Goal: Transaction & Acquisition: Subscribe to service/newsletter

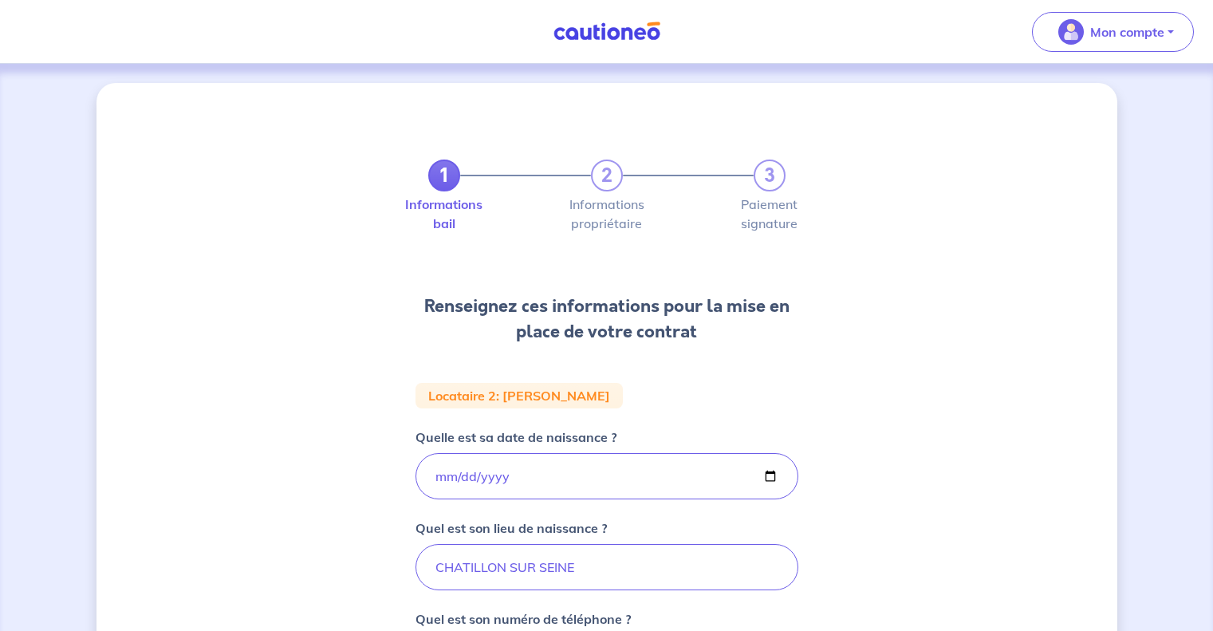
select select "FR"
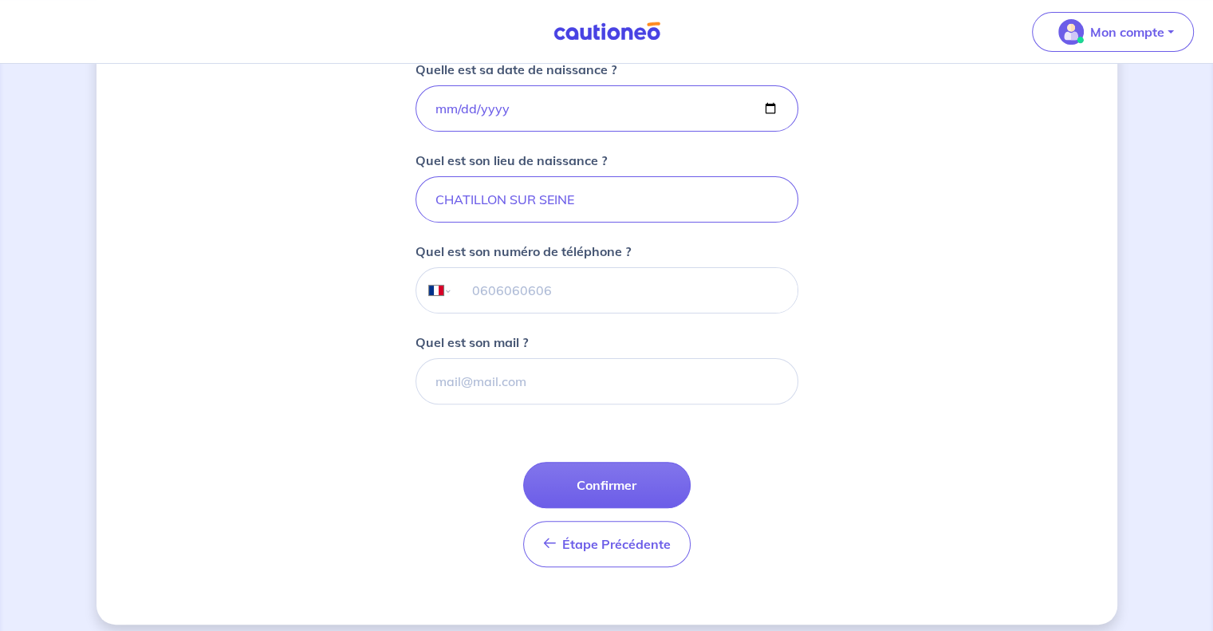
scroll to position [378, 0]
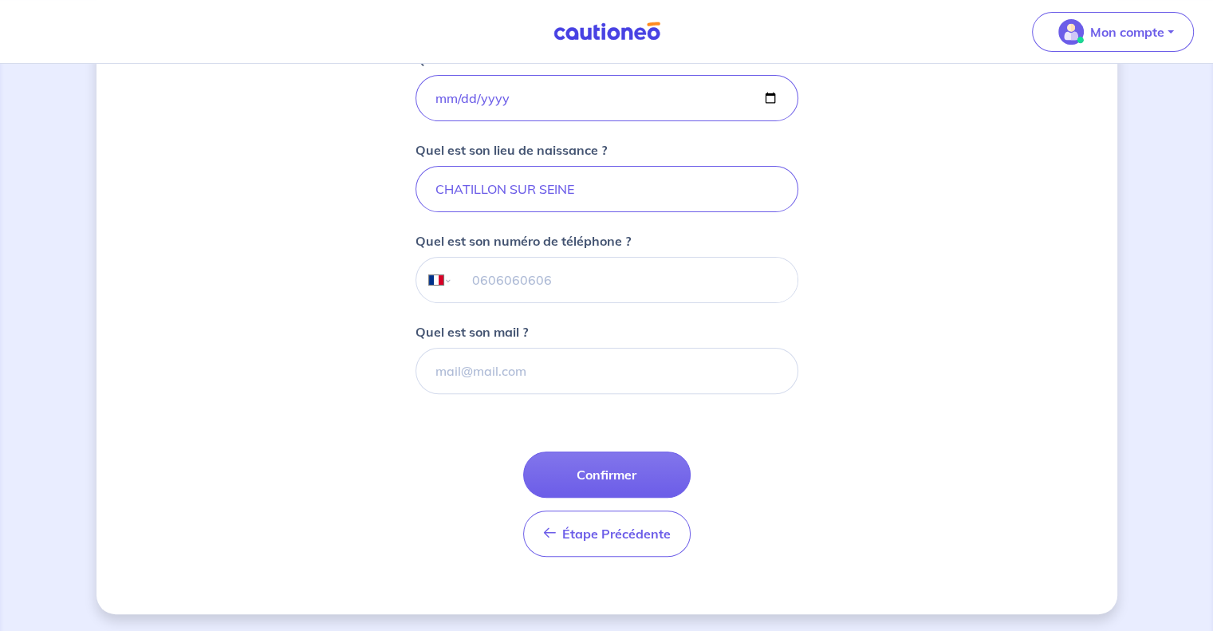
click at [557, 289] on input "tel" at bounding box center [624, 280] width 345 height 45
type input "07 77 25 92 16"
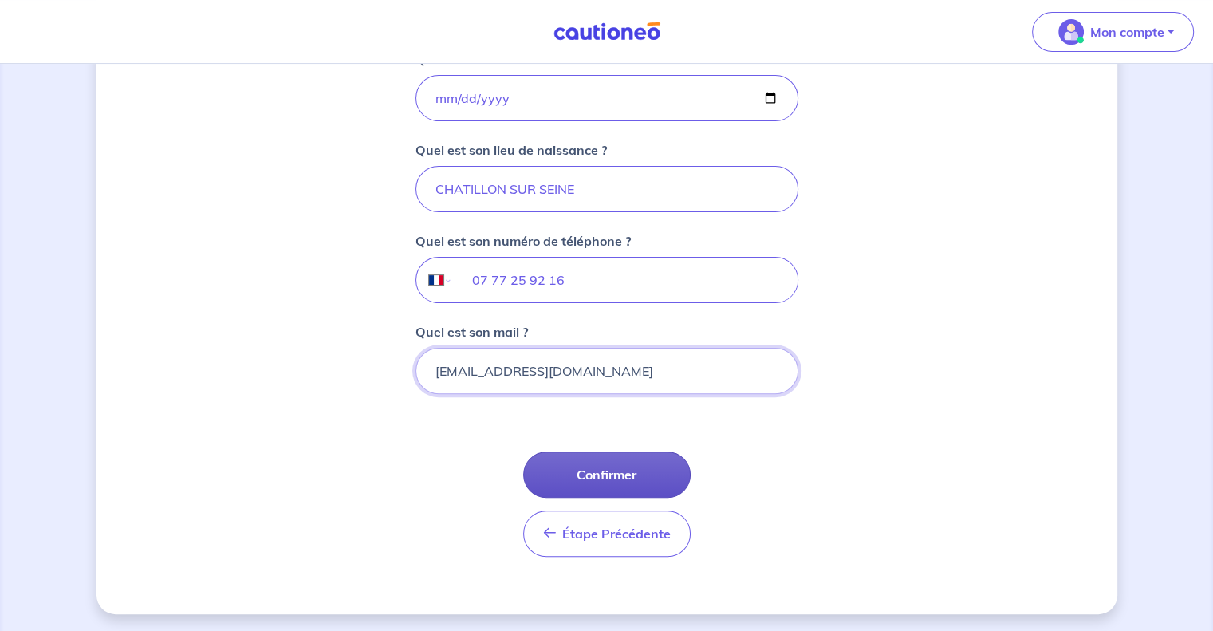
type input "[EMAIL_ADDRESS][DOMAIN_NAME]"
click at [628, 463] on button "Confirmer" at bounding box center [606, 474] width 167 height 46
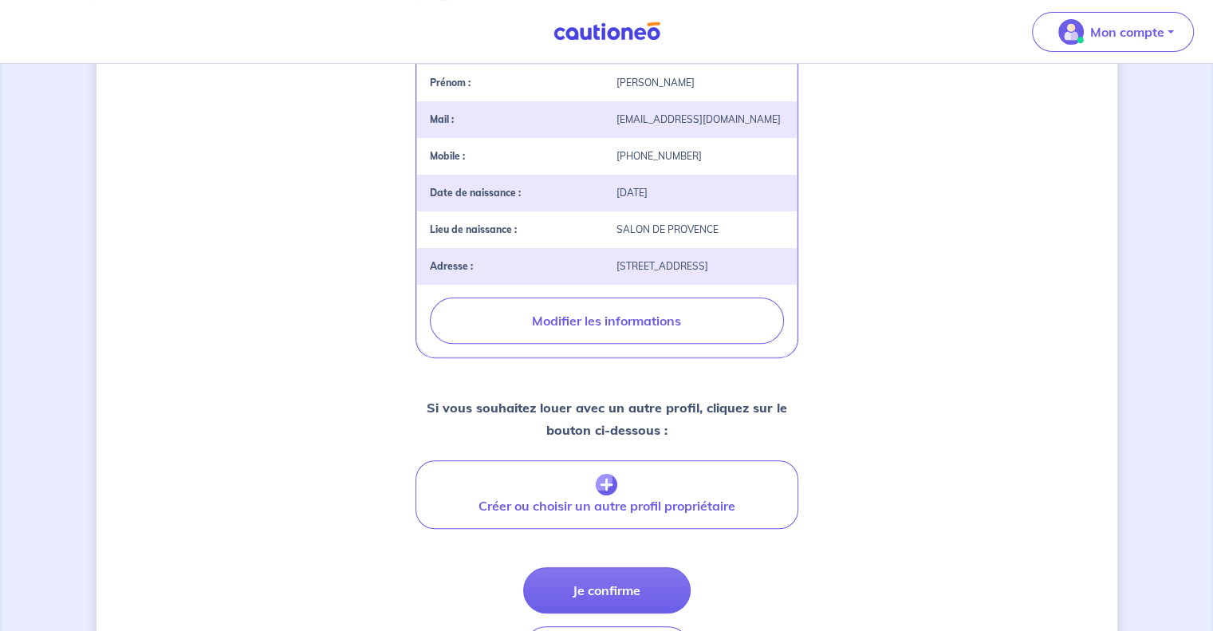
scroll to position [539, 0]
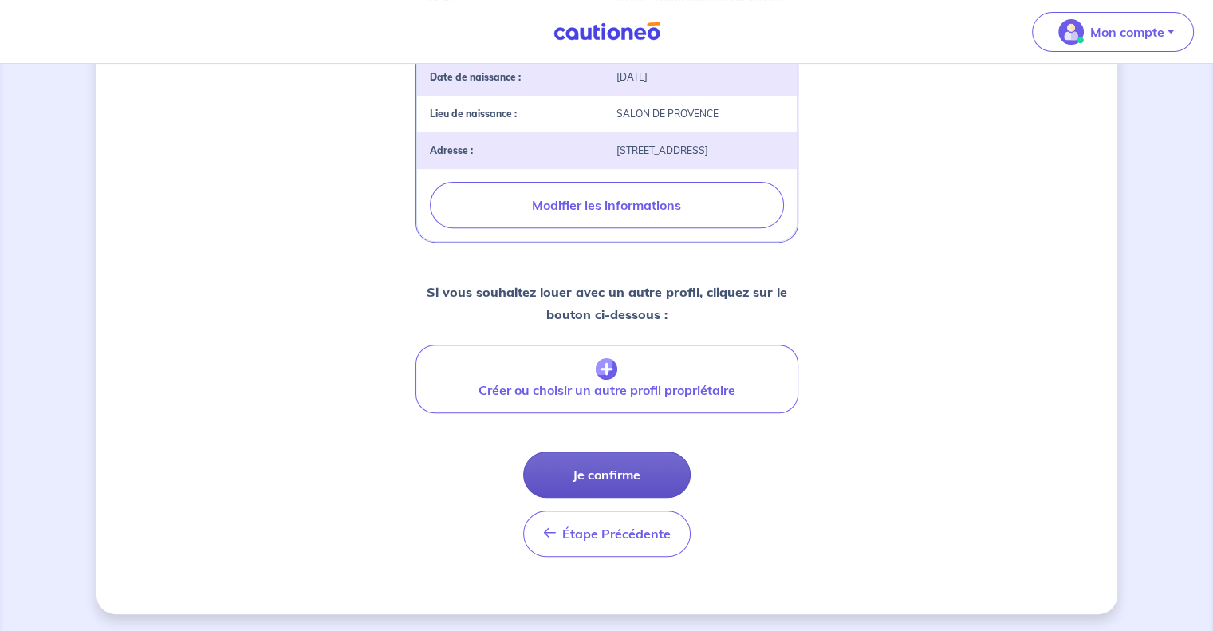
click at [617, 465] on button "Je confirme" at bounding box center [606, 474] width 167 height 46
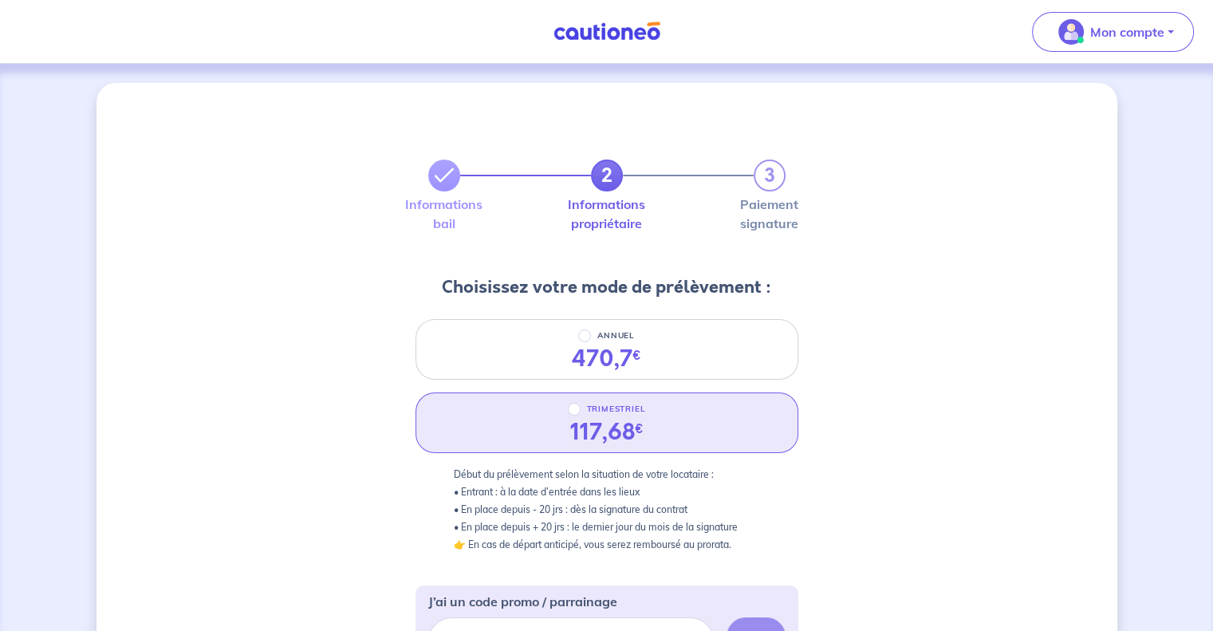
click at [707, 400] on div "TRIMESTRIEL 117,68 €" at bounding box center [607, 422] width 383 height 61
radio input "true"
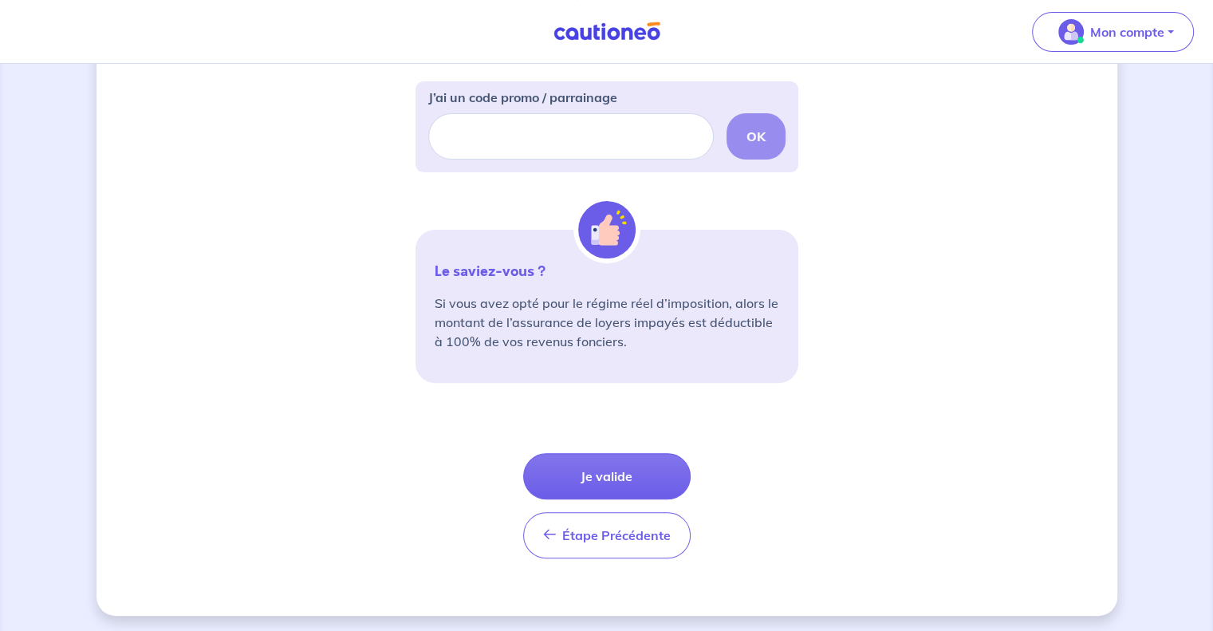
scroll to position [506, 0]
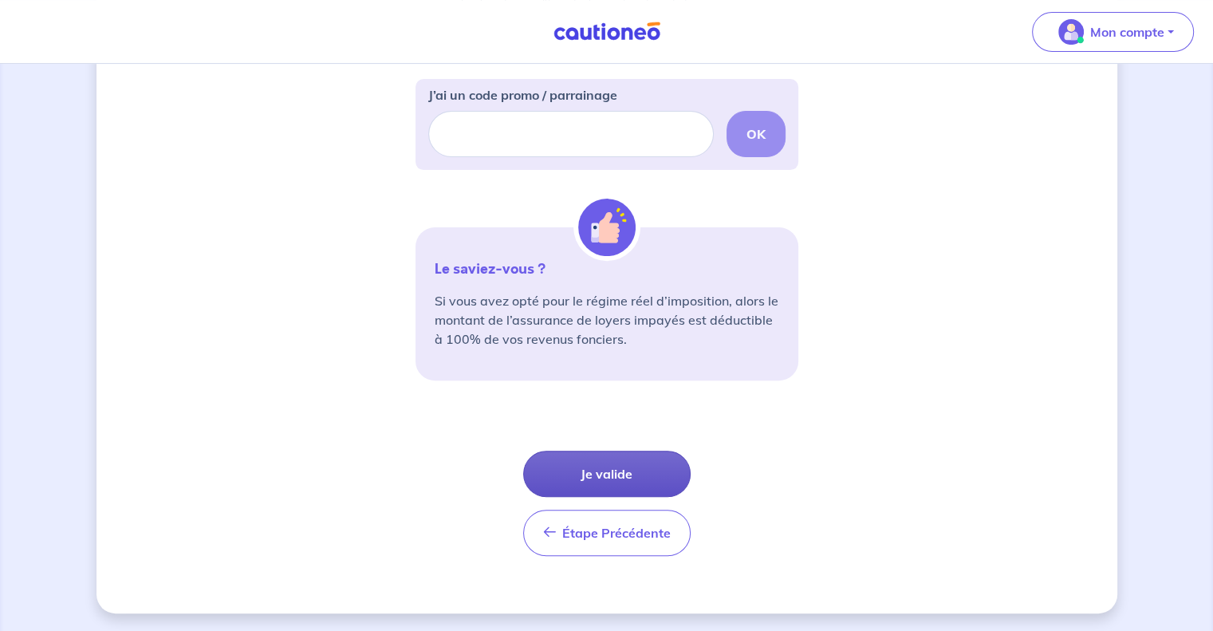
click at [604, 467] on button "Je valide" at bounding box center [606, 474] width 167 height 46
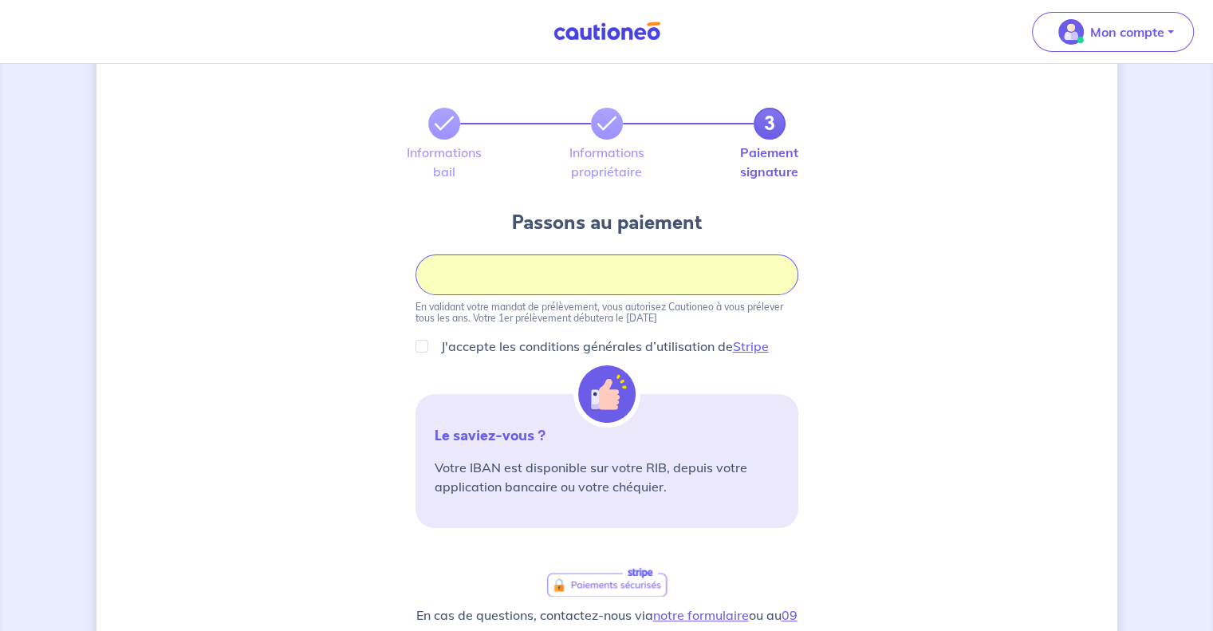
scroll to position [80, 0]
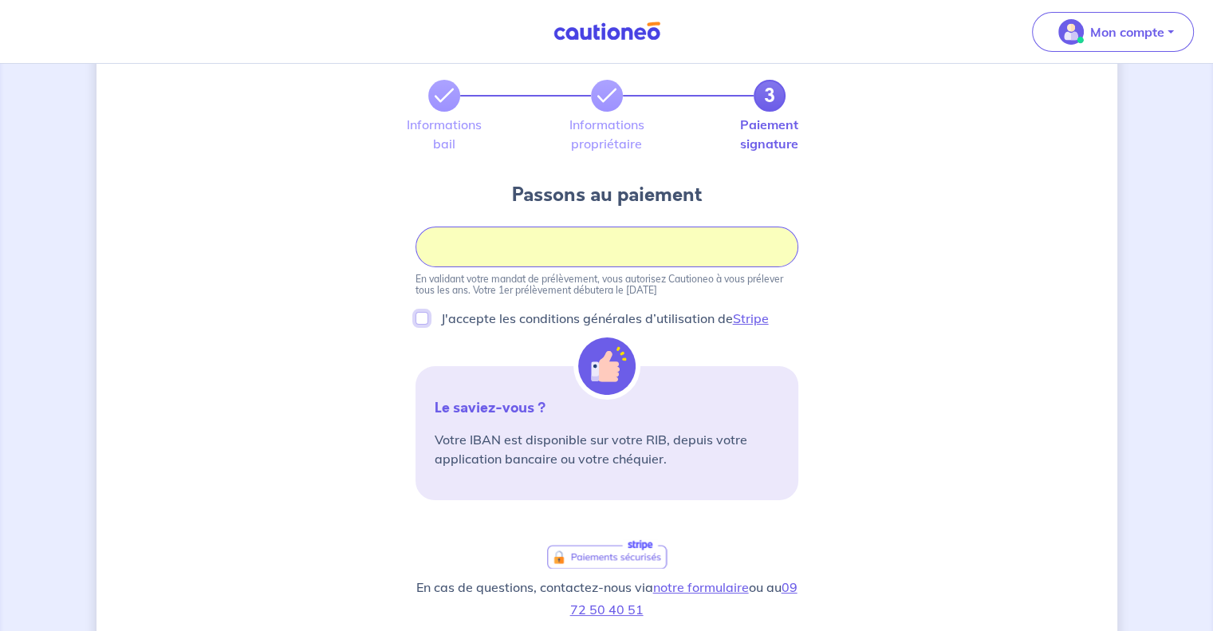
click at [418, 318] on input "J'accepte les conditions générales d’utilisation de Stripe" at bounding box center [422, 318] width 13 height 13
checkbox input "true"
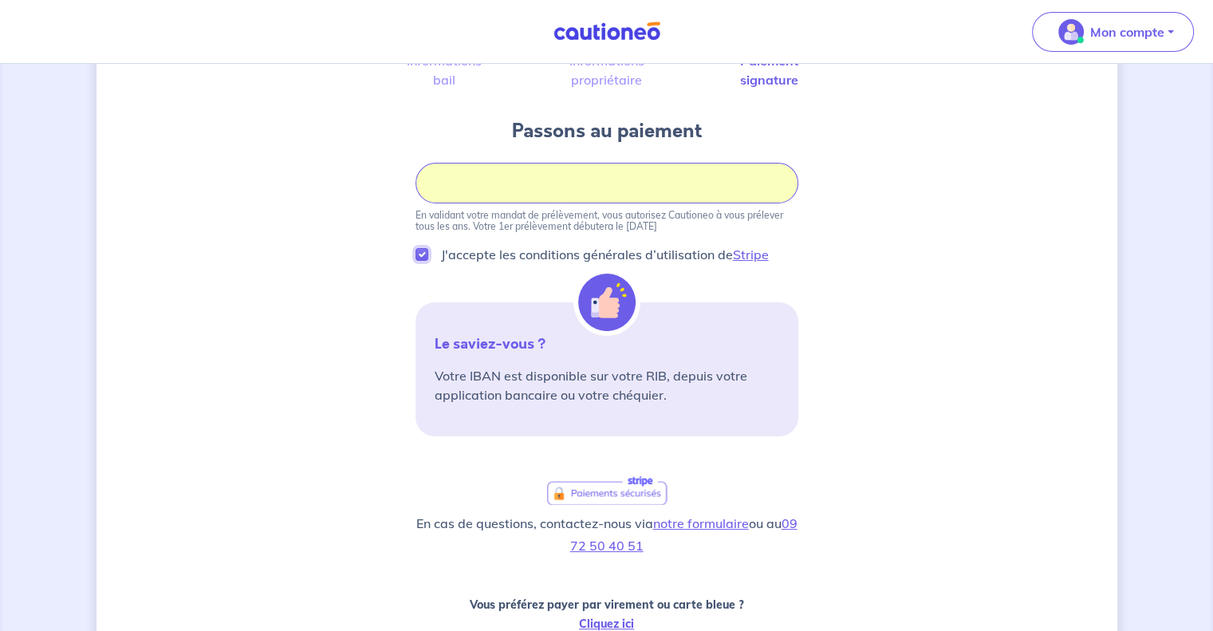
scroll to position [383, 0]
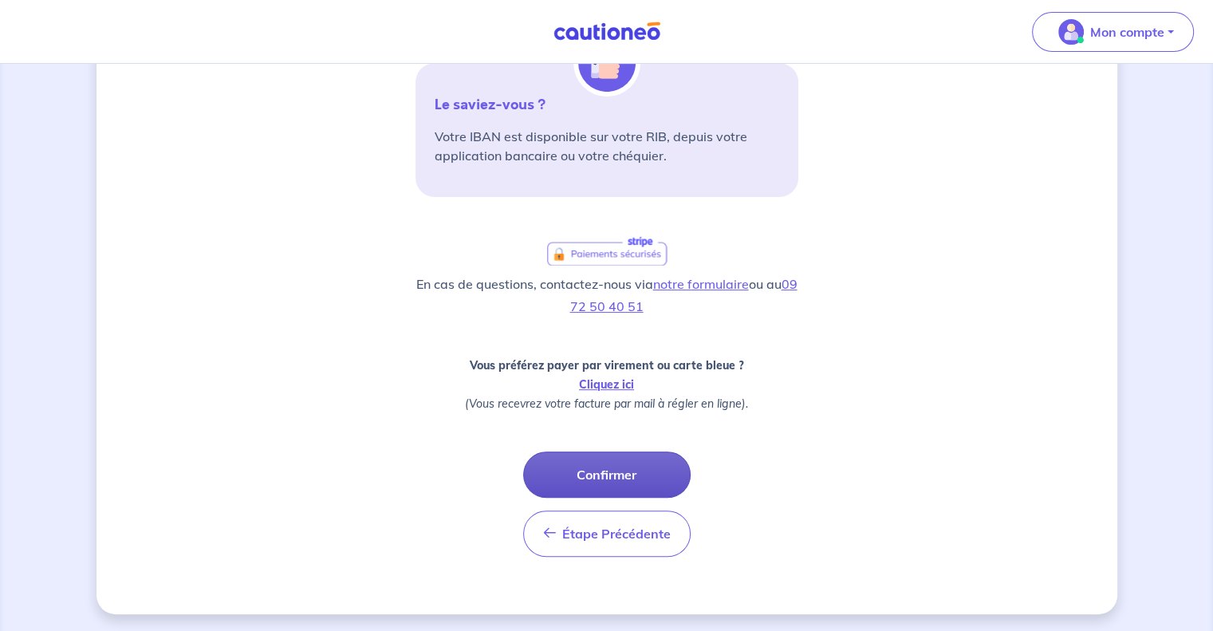
click at [622, 452] on button "Confirmer" at bounding box center [606, 474] width 167 height 46
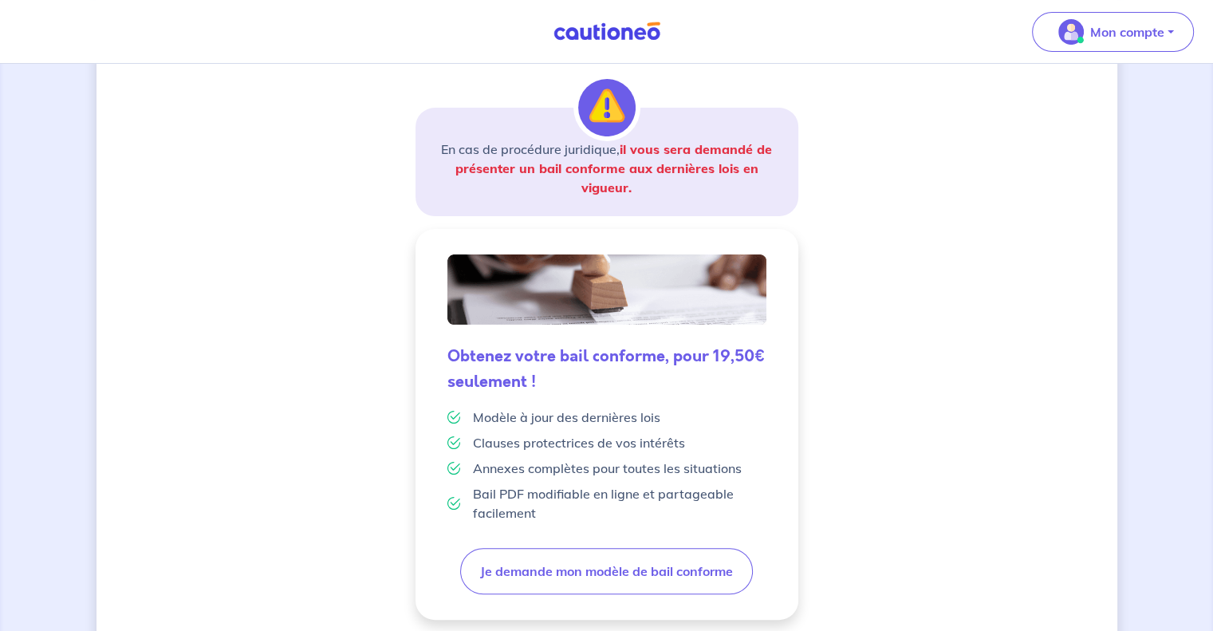
scroll to position [373, 0]
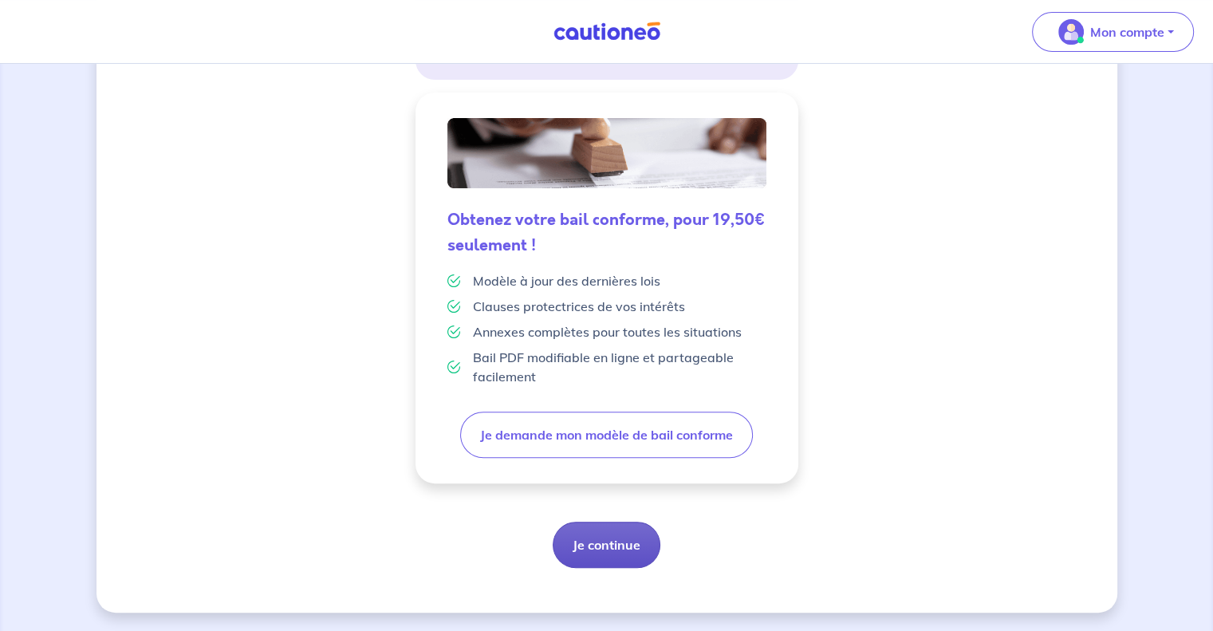
click at [570, 547] on button "Je continue" at bounding box center [607, 545] width 108 height 46
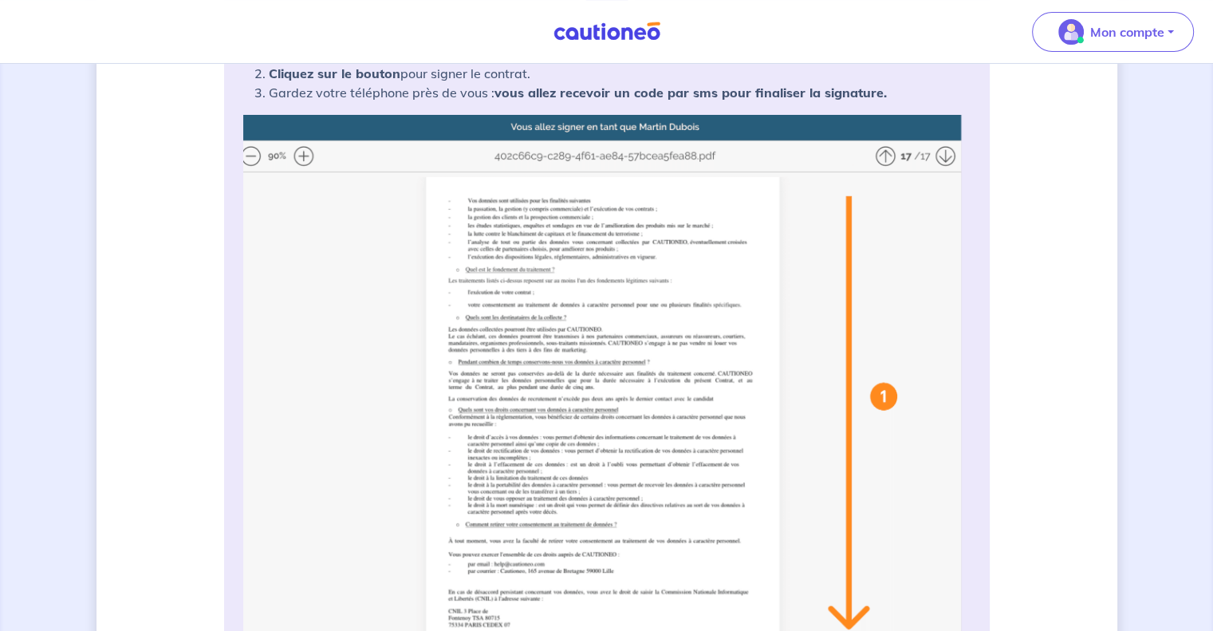
scroll to position [239, 0]
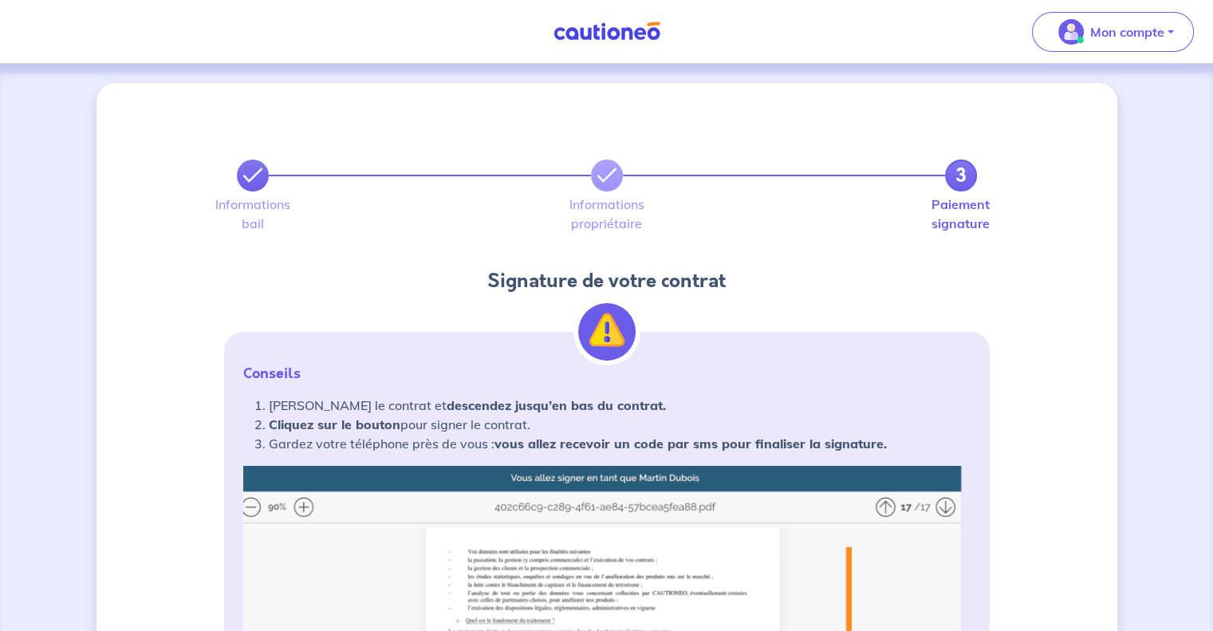
click at [255, 178] on icon at bounding box center [252, 175] width 19 height 19
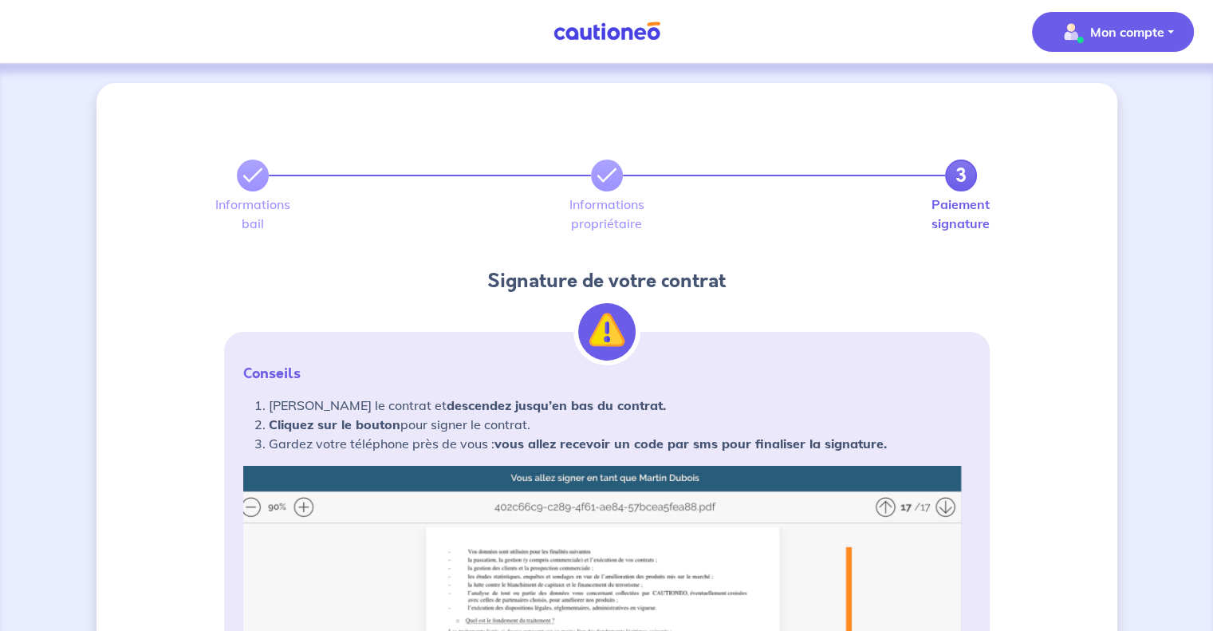
click at [1155, 31] on p "Mon compte" at bounding box center [1127, 31] width 74 height 19
click at [1101, 101] on link "Mes informations" at bounding box center [1097, 99] width 128 height 26
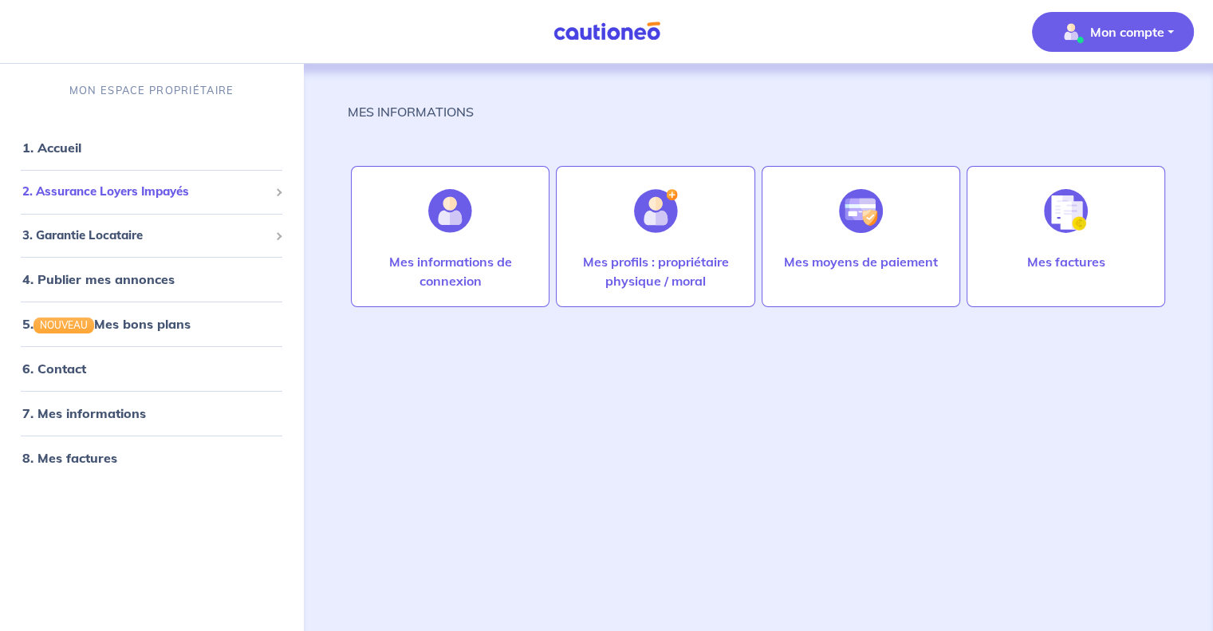
click at [150, 197] on span "2. Assurance Loyers Impayés" at bounding box center [145, 192] width 246 height 18
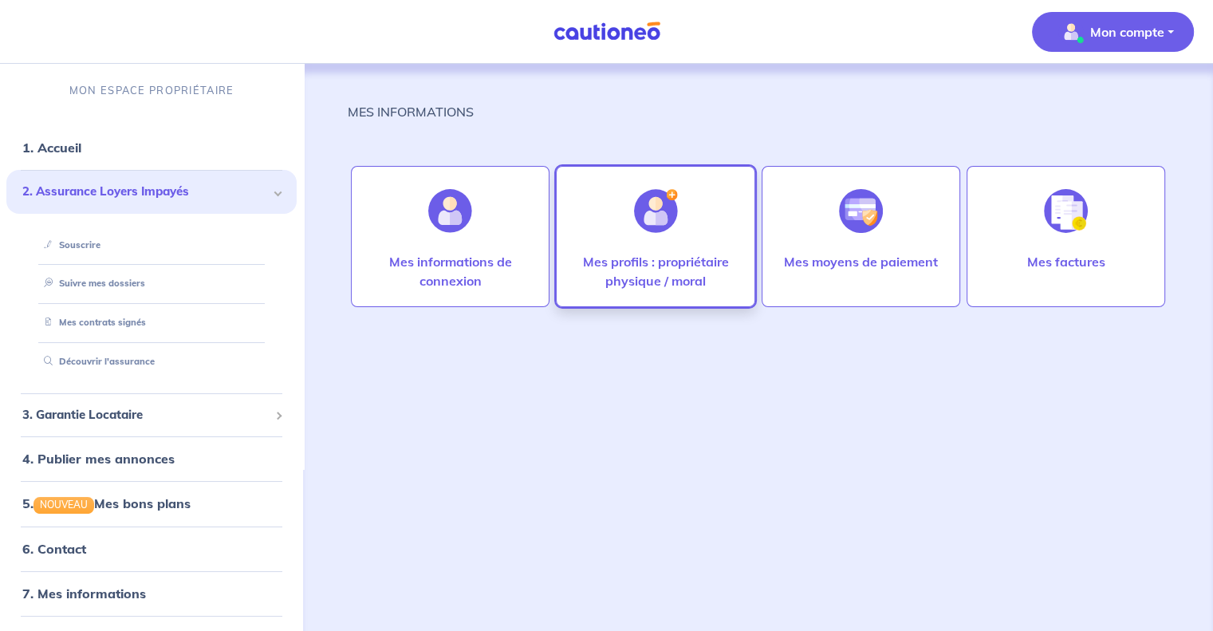
click at [624, 246] on div at bounding box center [655, 211] width 69 height 82
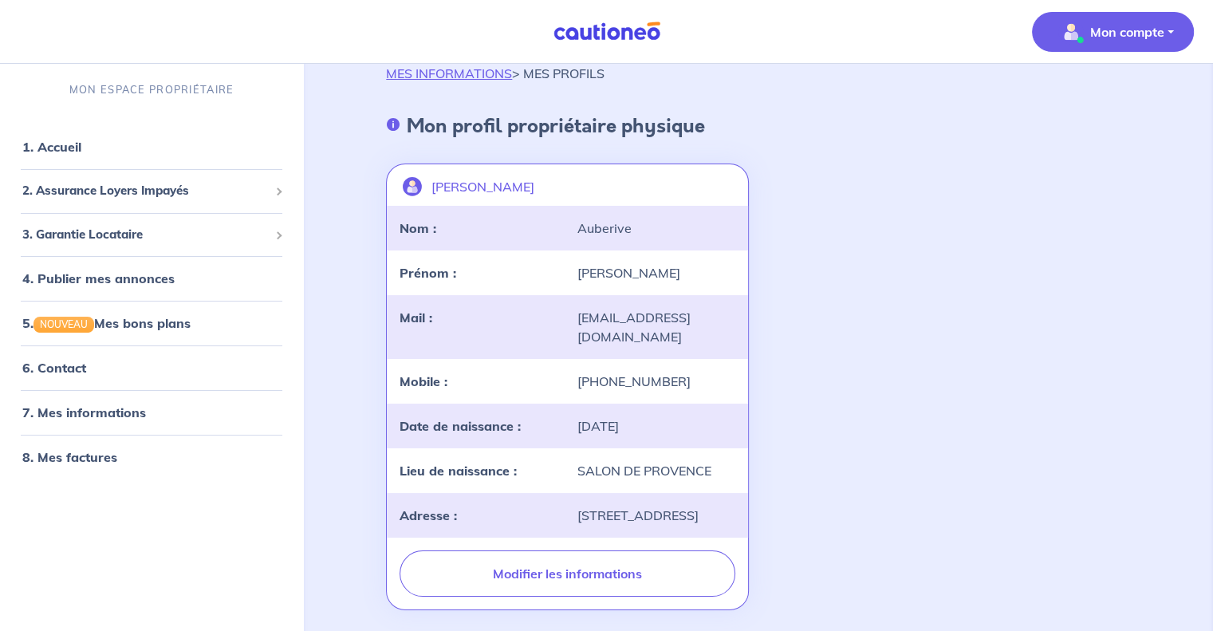
scroll to position [239, 0]
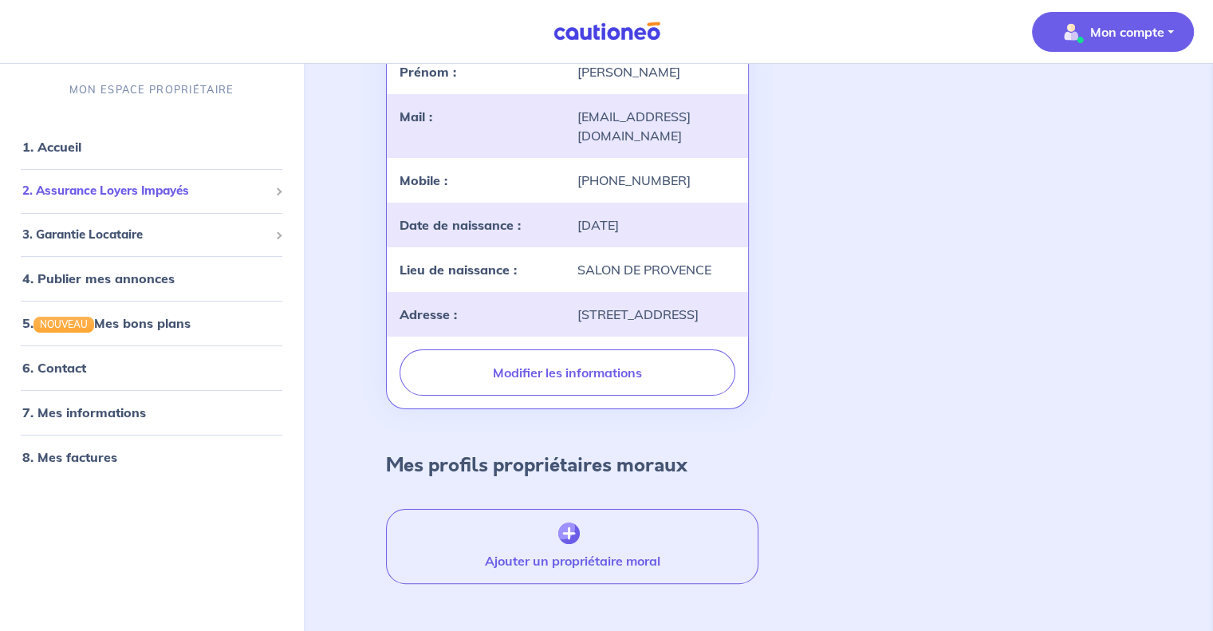
click at [102, 191] on span "2. Assurance Loyers Impayés" at bounding box center [145, 191] width 246 height 18
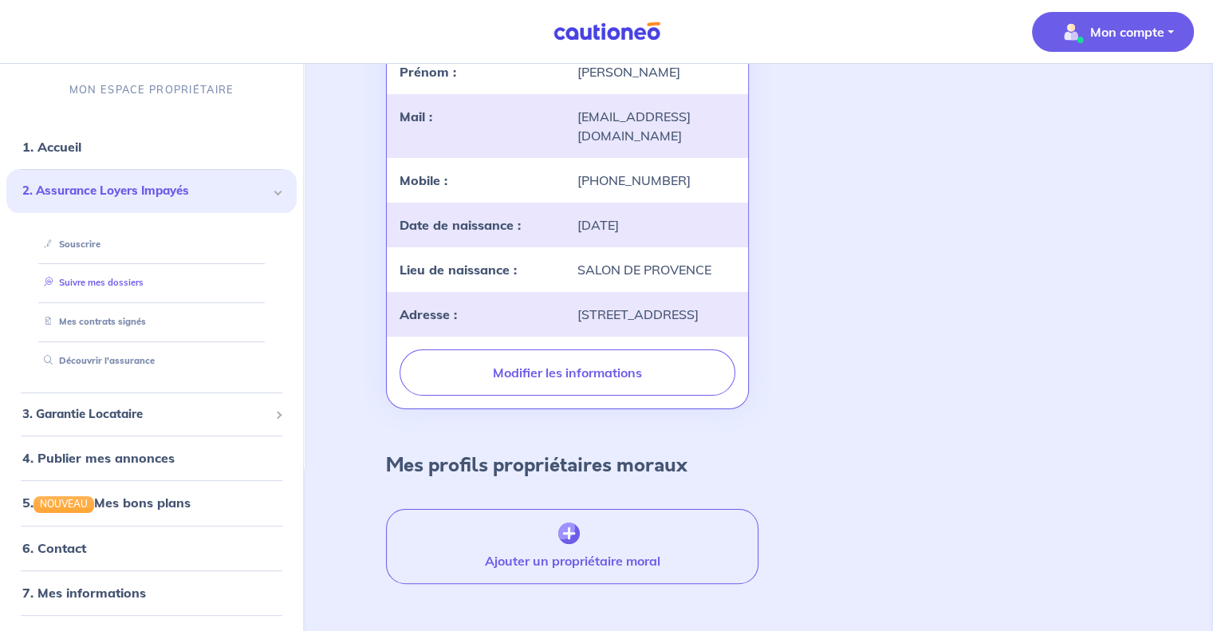
click at [95, 279] on link "Suivre mes dossiers" at bounding box center [90, 283] width 106 height 11
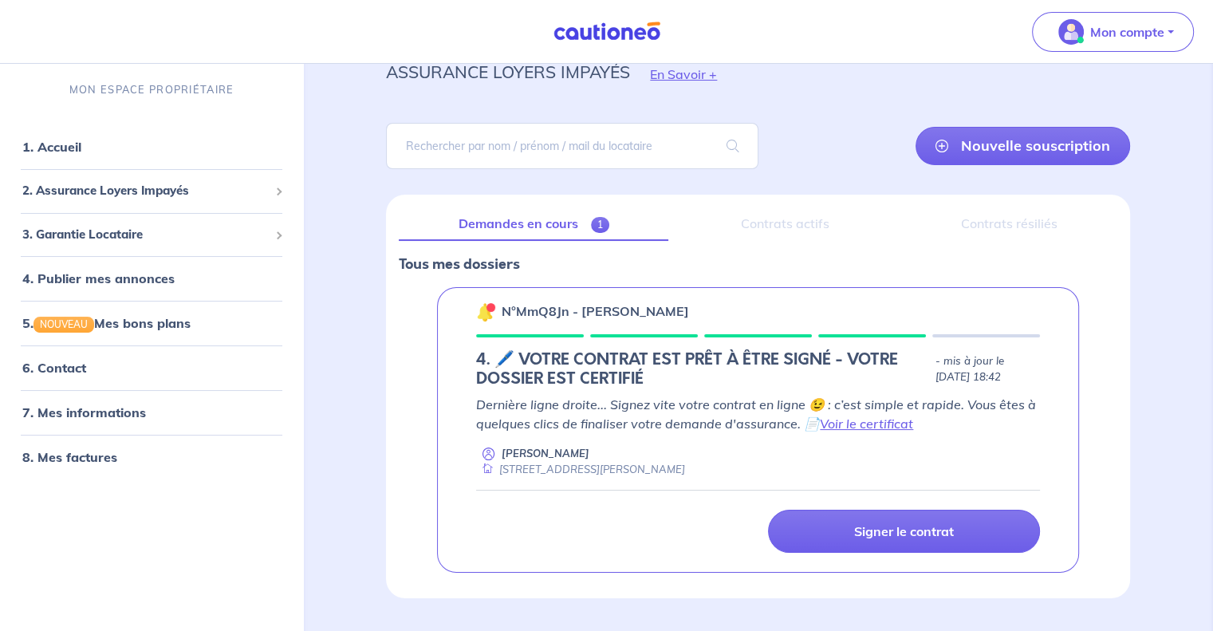
scroll to position [105, 0]
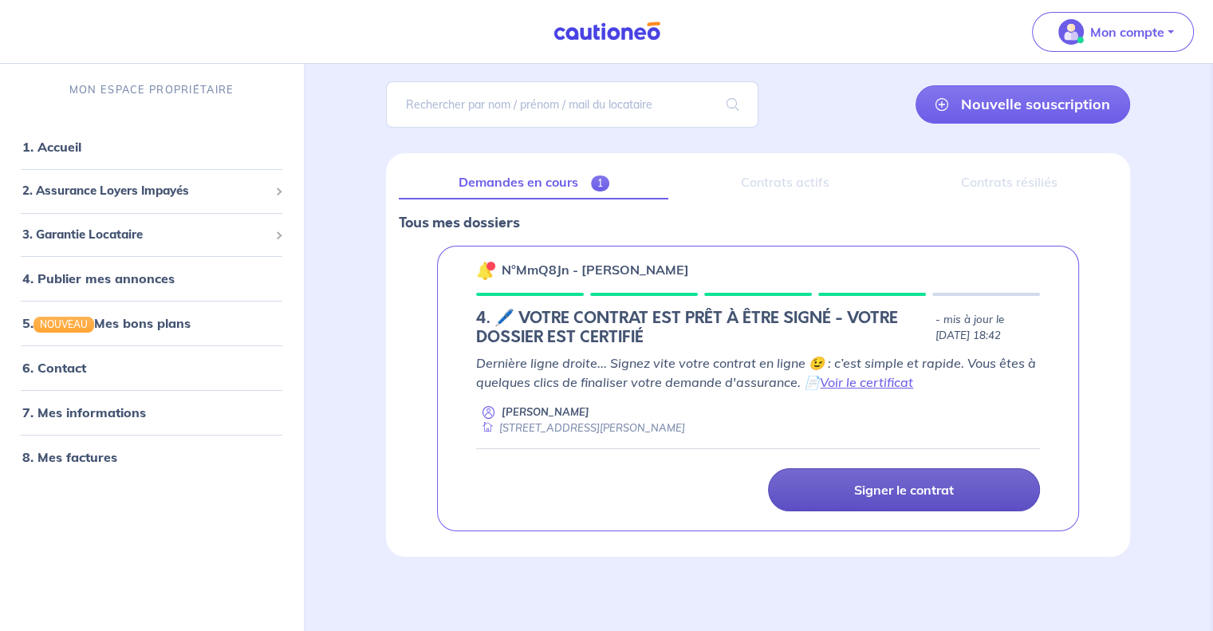
click at [900, 490] on p "Signer le contrat" at bounding box center [904, 490] width 100 height 16
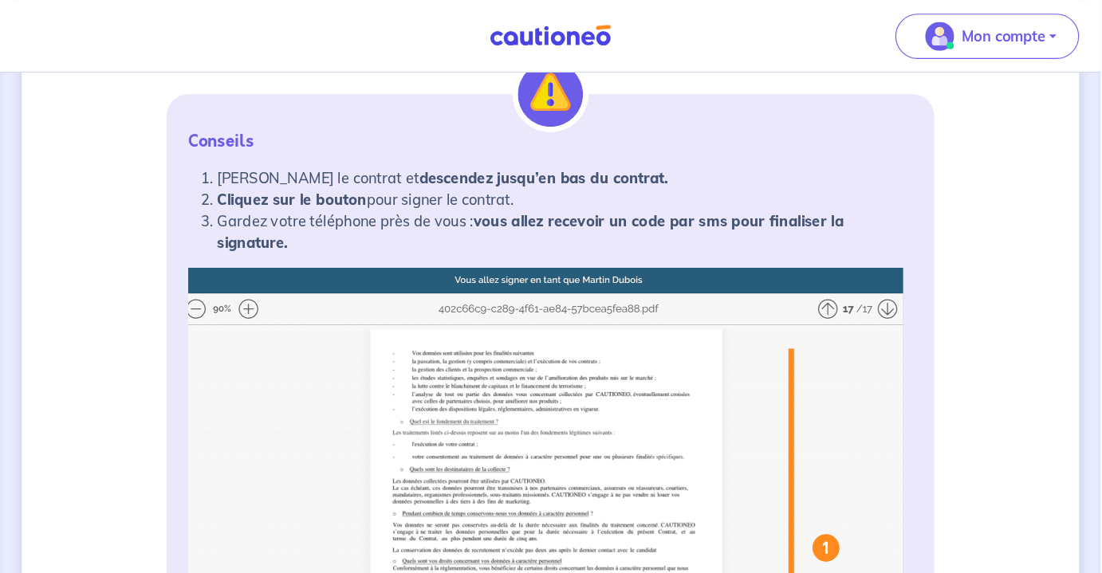
scroll to position [249, 0]
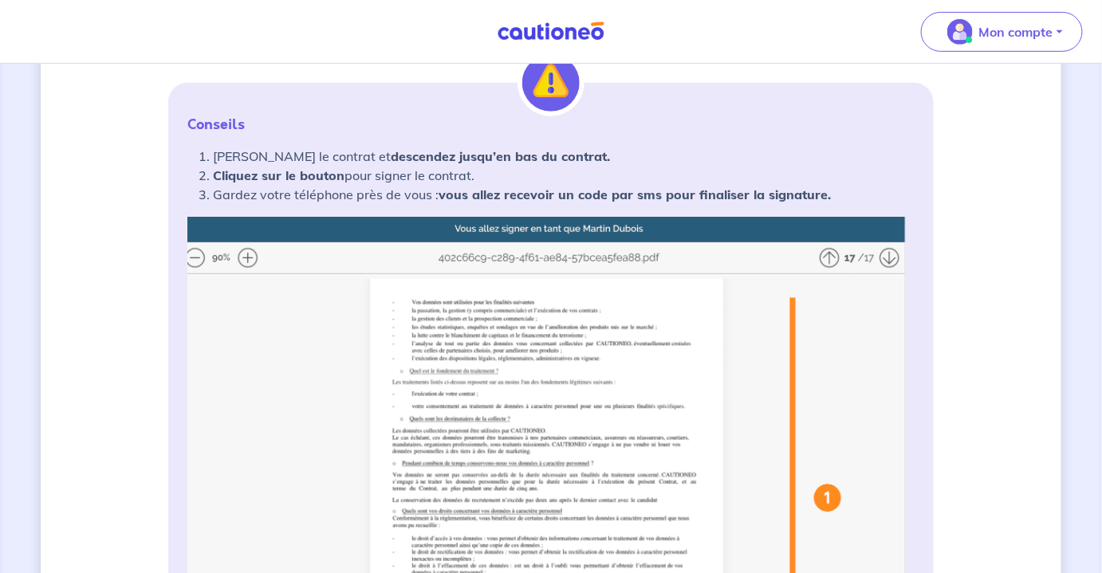
click at [257, 258] on img at bounding box center [550, 533] width 727 height 633
click at [252, 258] on img at bounding box center [550, 533] width 727 height 633
click at [248, 254] on img at bounding box center [550, 533] width 727 height 633
click at [248, 258] on img at bounding box center [550, 533] width 727 height 633
click at [250, 263] on img at bounding box center [550, 533] width 727 height 633
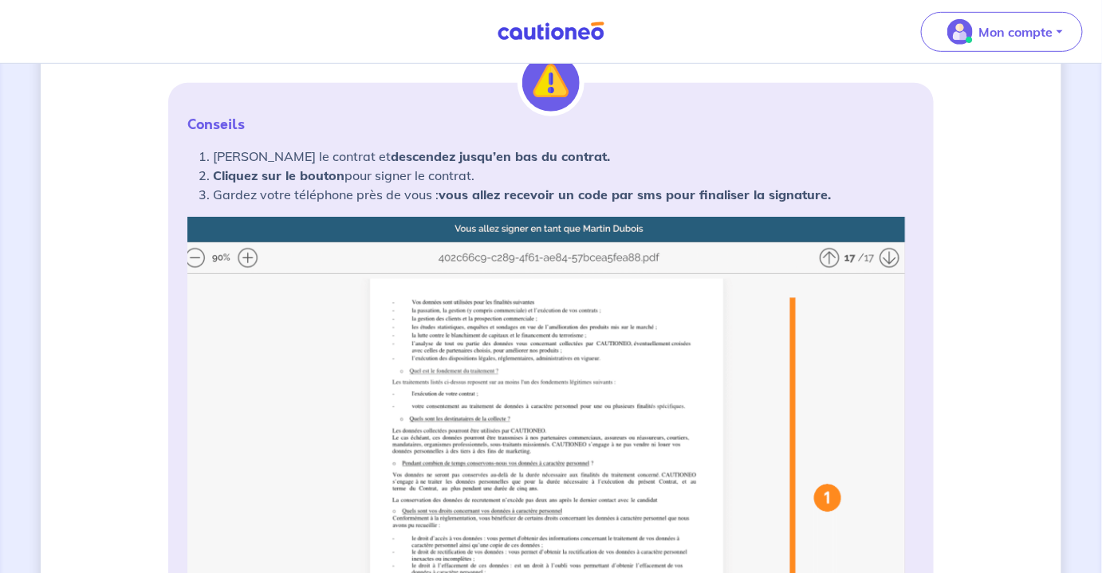
click at [255, 263] on img at bounding box center [550, 533] width 727 height 633
drag, startPoint x: 255, startPoint y: 263, endPoint x: 645, endPoint y: 210, distance: 393.6
click at [388, 239] on img at bounding box center [550, 533] width 727 height 633
click at [893, 256] on img at bounding box center [550, 533] width 727 height 633
click at [832, 257] on img at bounding box center [550, 533] width 727 height 633
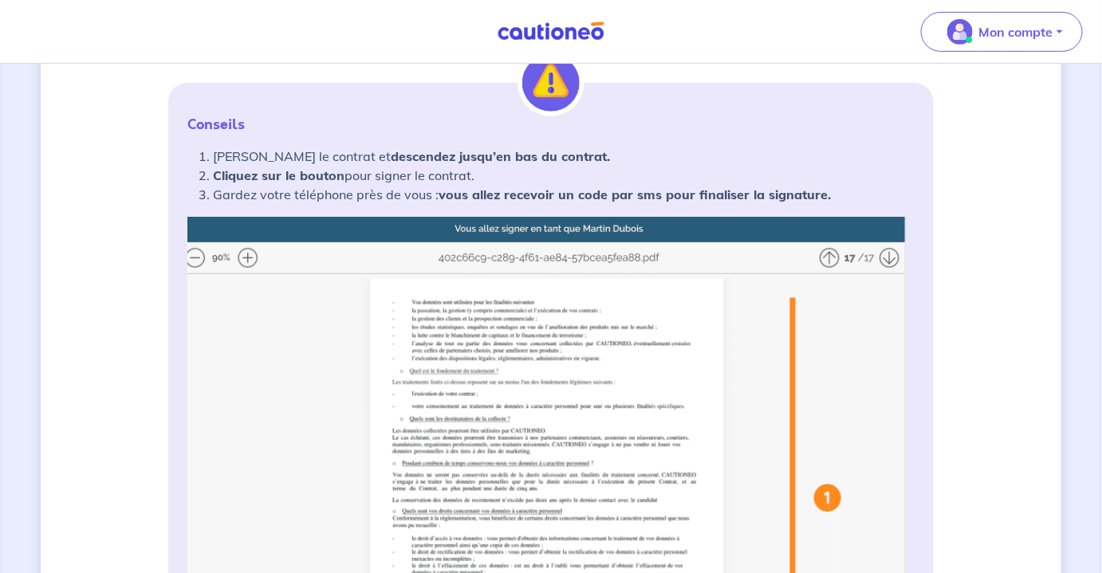
click at [832, 257] on img at bounding box center [550, 533] width 727 height 633
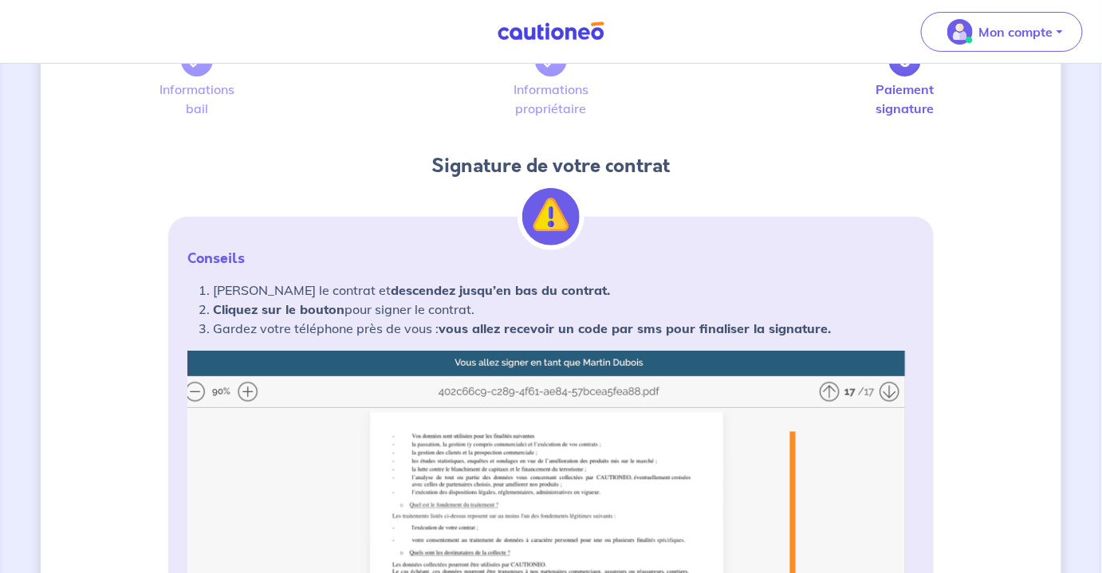
scroll to position [0, 0]
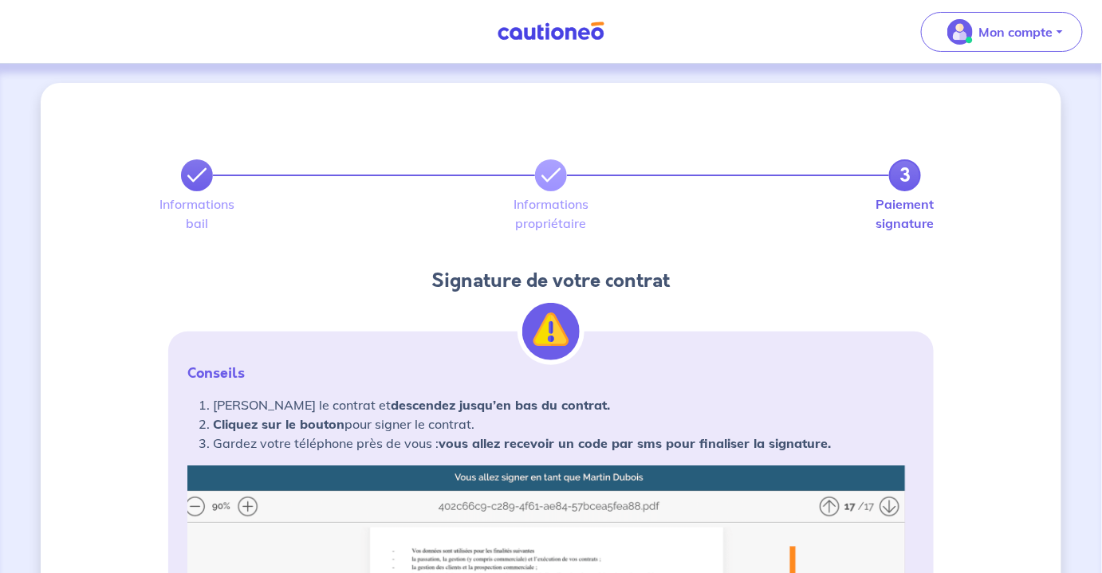
click at [197, 187] on link at bounding box center [197, 176] width 32 height 32
click at [200, 177] on icon at bounding box center [196, 175] width 19 height 19
click at [211, 172] on link at bounding box center [197, 176] width 32 height 32
click at [208, 171] on link at bounding box center [197, 176] width 32 height 32
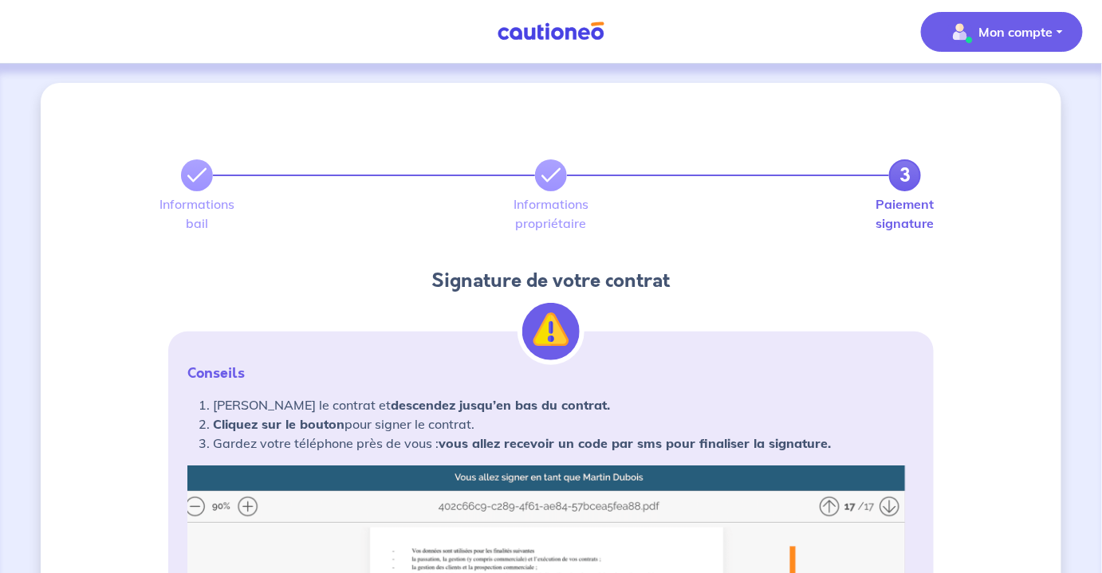
click at [1058, 29] on button "Mon compte" at bounding box center [1002, 32] width 162 height 40
click at [971, 99] on link "Mes informations" at bounding box center [986, 99] width 128 height 26
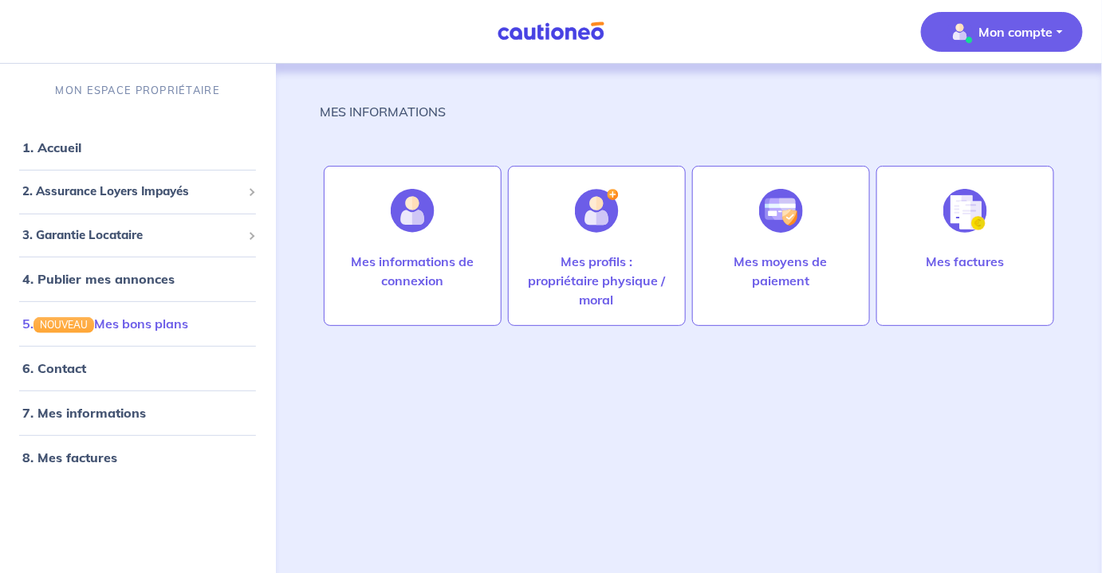
click at [136, 317] on link "5. NOUVEAU Mes bons plans" at bounding box center [105, 324] width 166 height 16
click at [80, 196] on span "2. Assurance Loyers Impayés" at bounding box center [131, 192] width 219 height 18
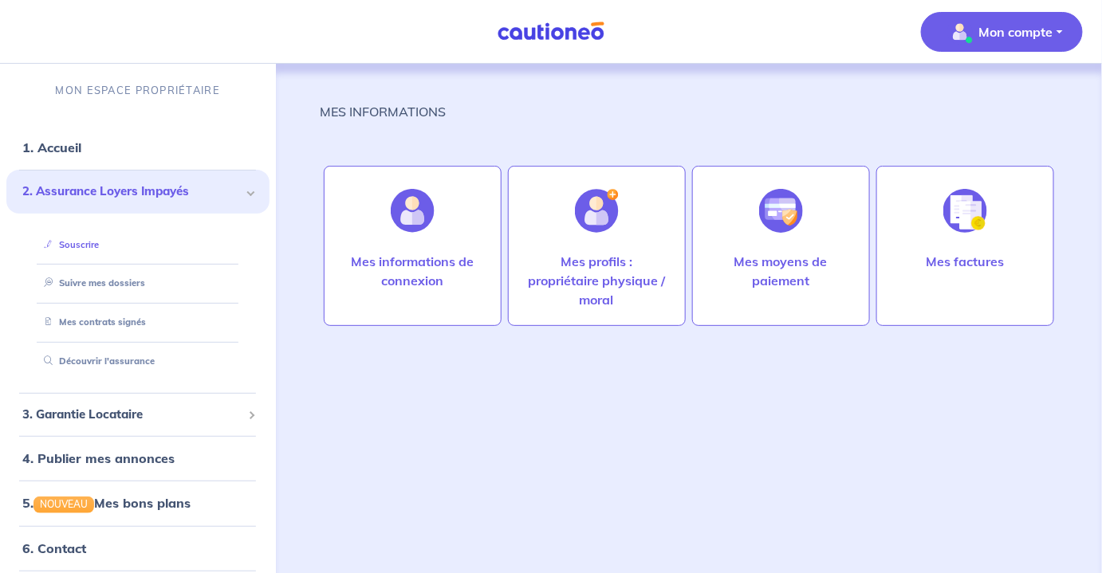
click at [77, 242] on link "Souscrire" at bounding box center [67, 244] width 61 height 11
click at [101, 285] on link "Suivre mes dossiers" at bounding box center [90, 283] width 106 height 11
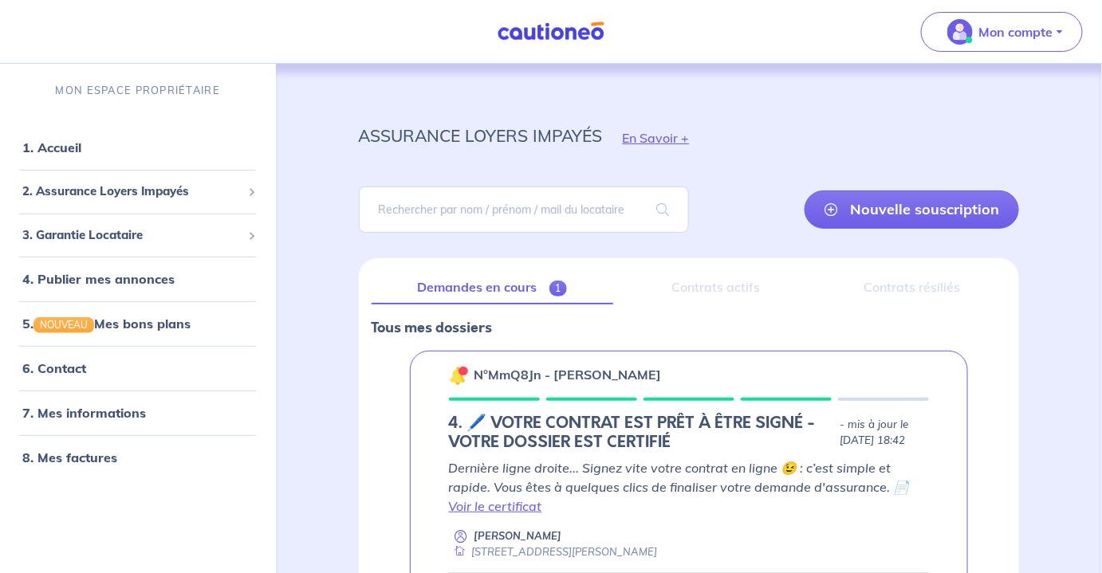
click at [706, 288] on div "Contrats actifs" at bounding box center [716, 287] width 180 height 33
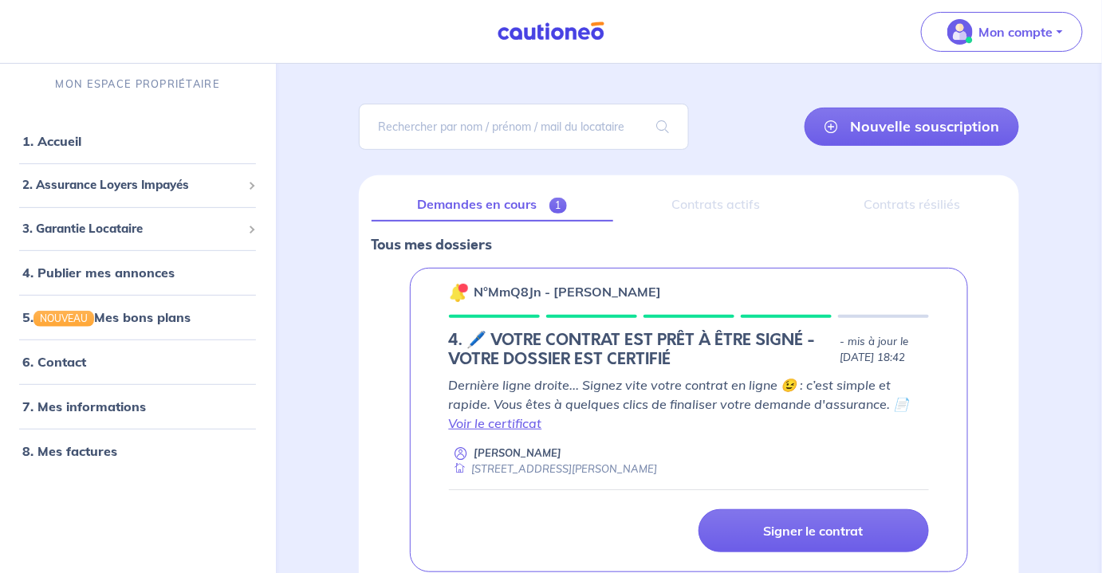
scroll to position [108, 0]
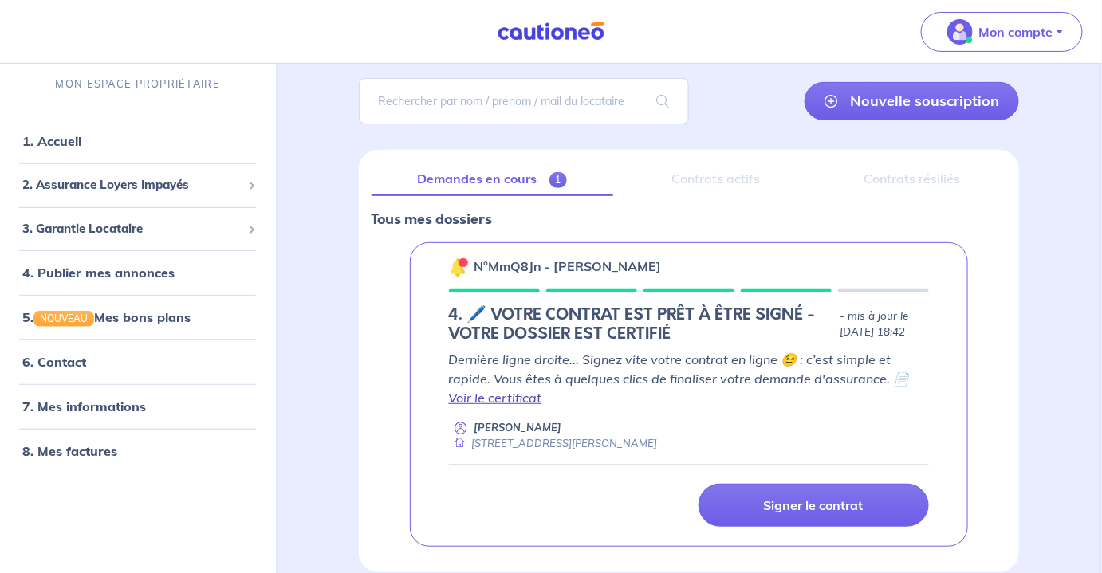
click at [499, 399] on link "Voir le certificat" at bounding box center [495, 398] width 93 height 16
click at [703, 181] on div "Contrats actifs" at bounding box center [716, 179] width 180 height 33
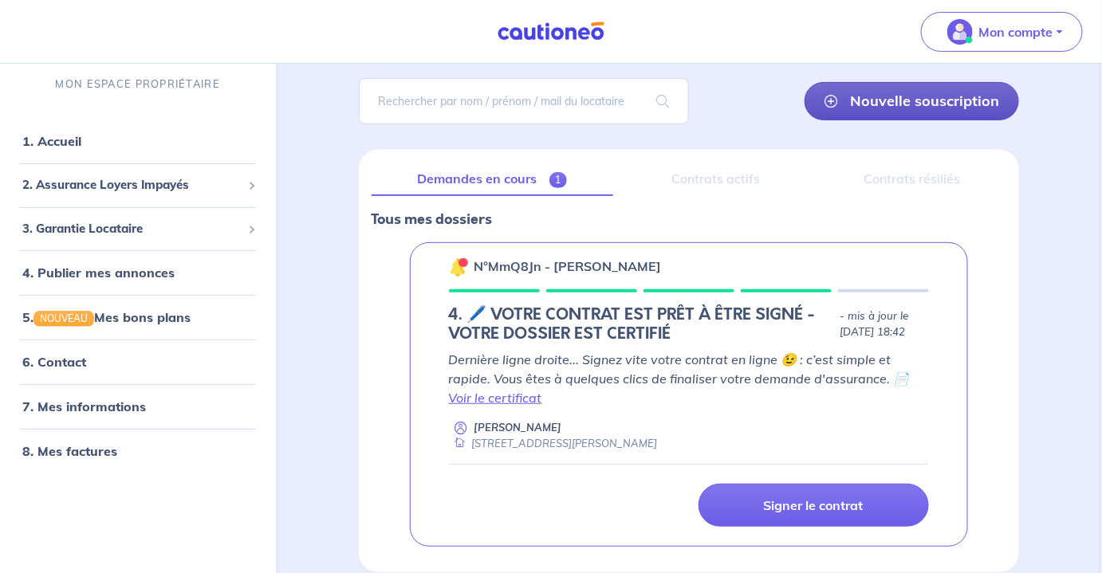
click at [880, 97] on link "Nouvelle souscription" at bounding box center [912, 101] width 215 height 38
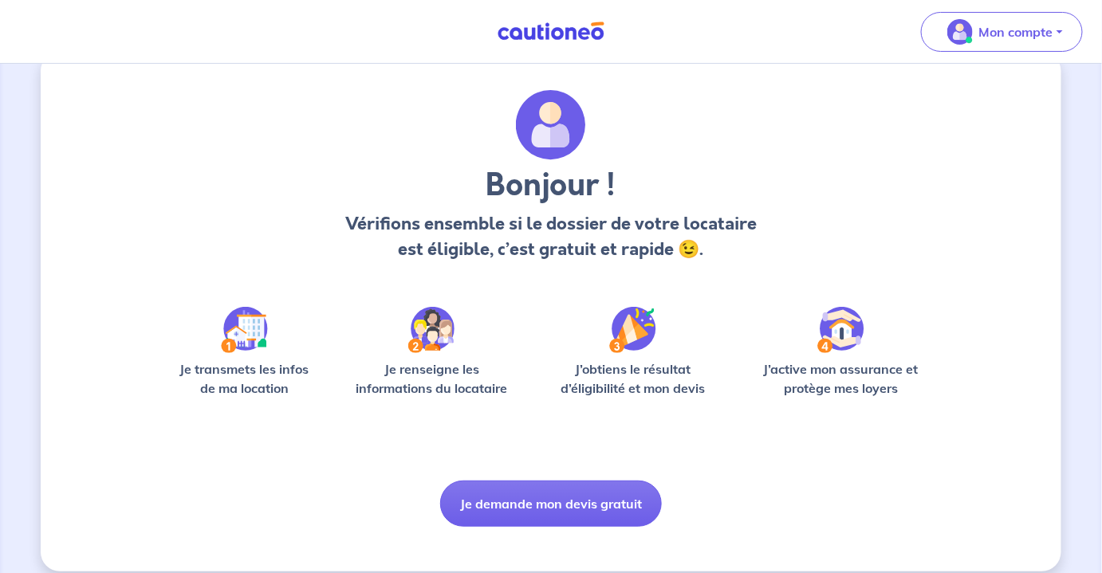
scroll to position [48, 0]
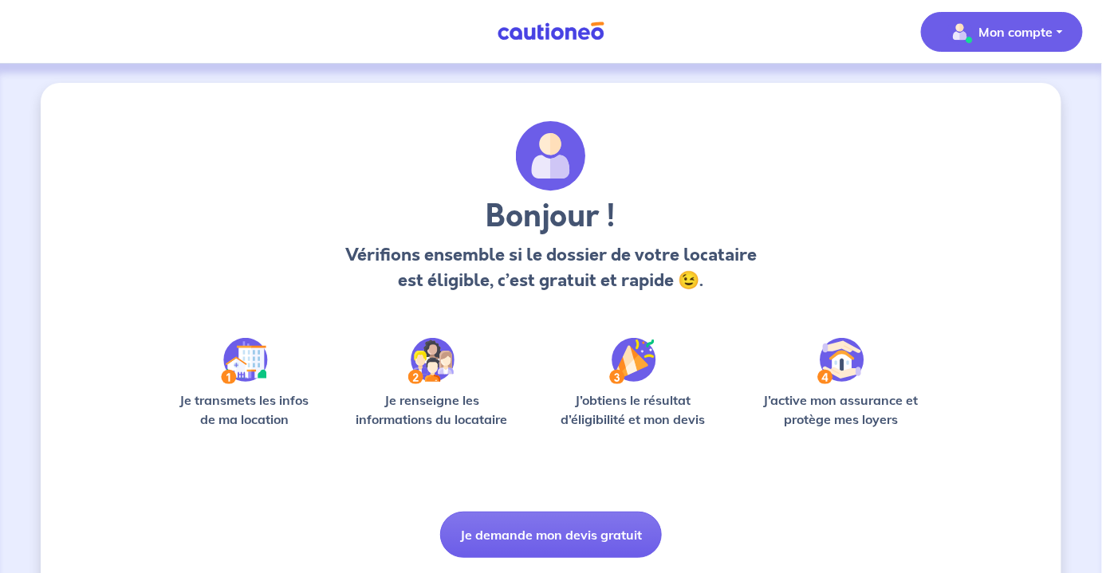
click at [1021, 37] on p "Mon compte" at bounding box center [1016, 31] width 74 height 19
click at [968, 102] on link "Mes informations" at bounding box center [986, 99] width 128 height 26
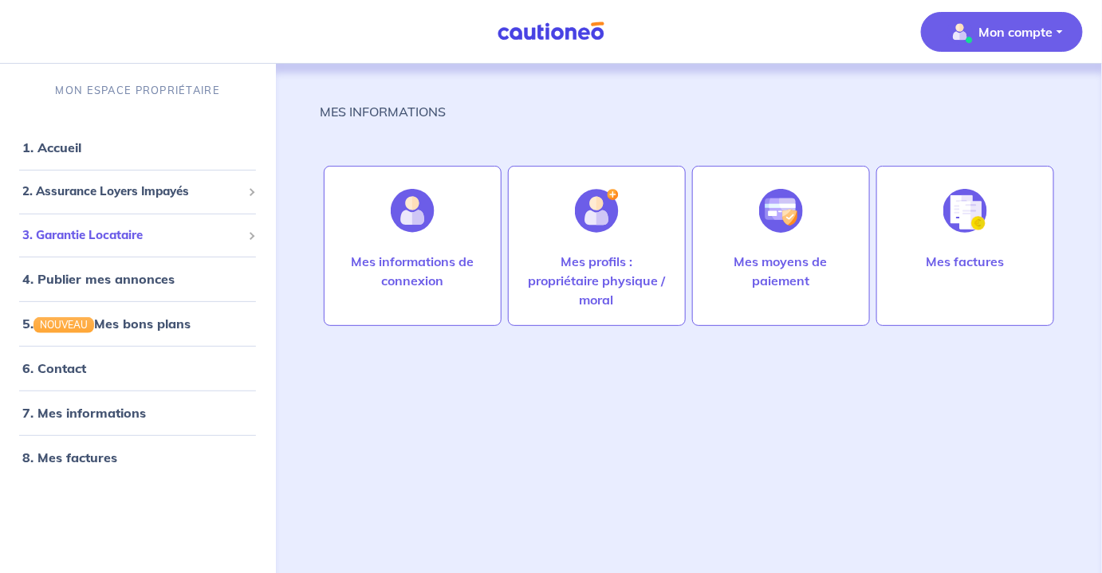
click at [106, 238] on span "3. Garantie Locataire" at bounding box center [131, 236] width 219 height 18
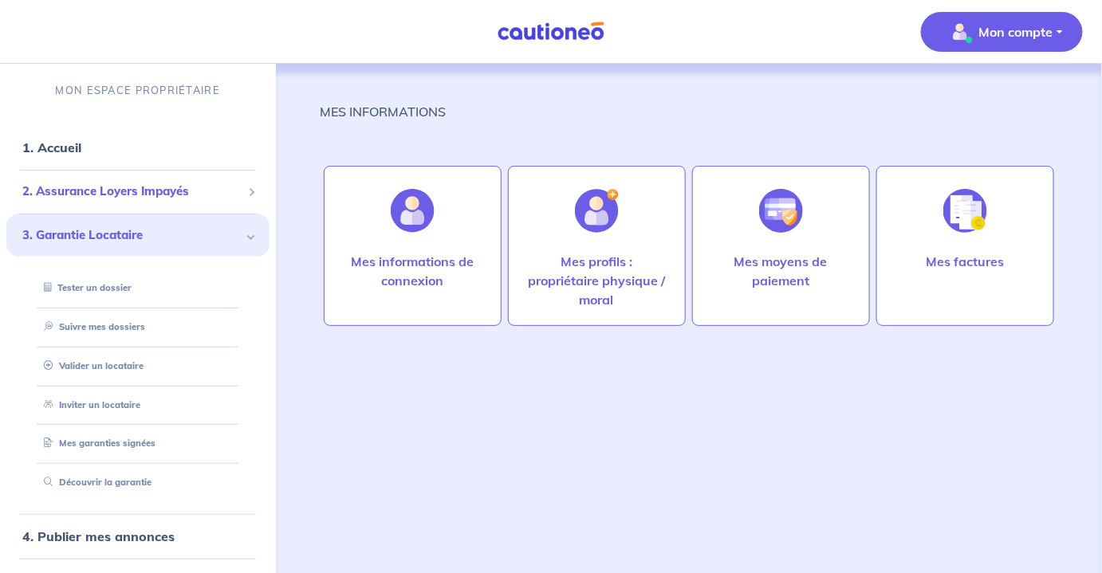
click at [175, 207] on li "2. Assurance Loyers Impayés Souscrire Suivre mes dossiers Mes contrats signés D…" at bounding box center [137, 192] width 263 height 44
click at [175, 196] on span "2. Assurance Loyers Impayés" at bounding box center [131, 192] width 219 height 18
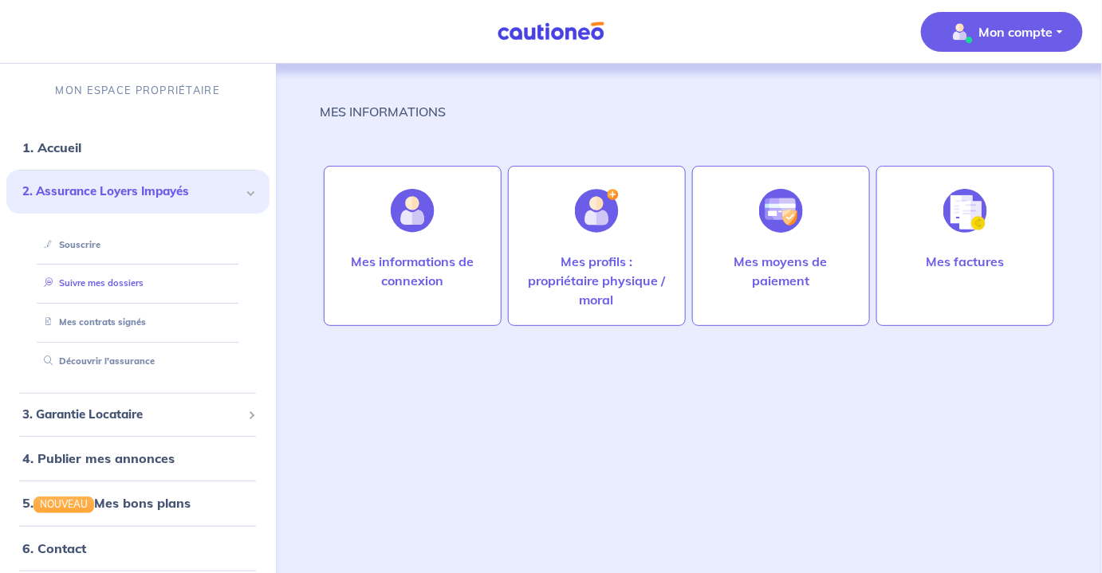
click at [120, 281] on link "Suivre mes dossiers" at bounding box center [90, 283] width 106 height 11
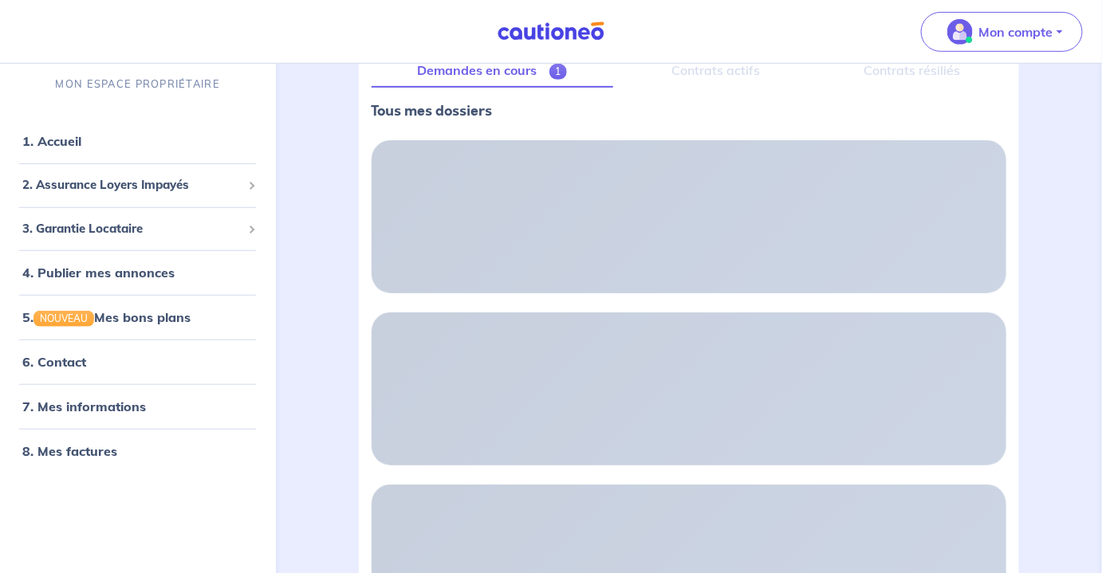
scroll to position [180, 0]
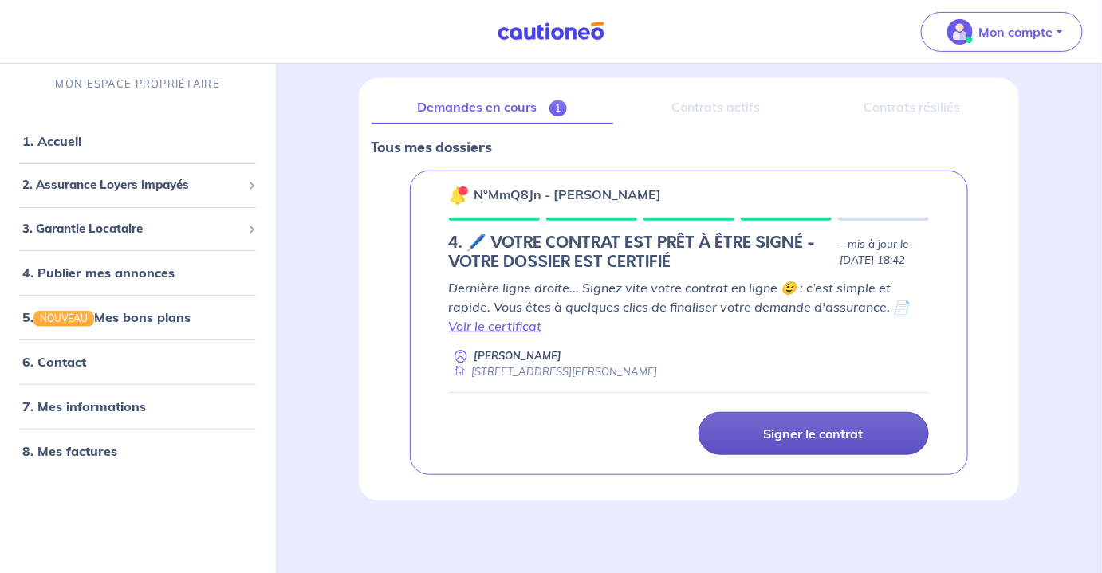
click at [817, 431] on p "Signer le contrat" at bounding box center [814, 434] width 100 height 16
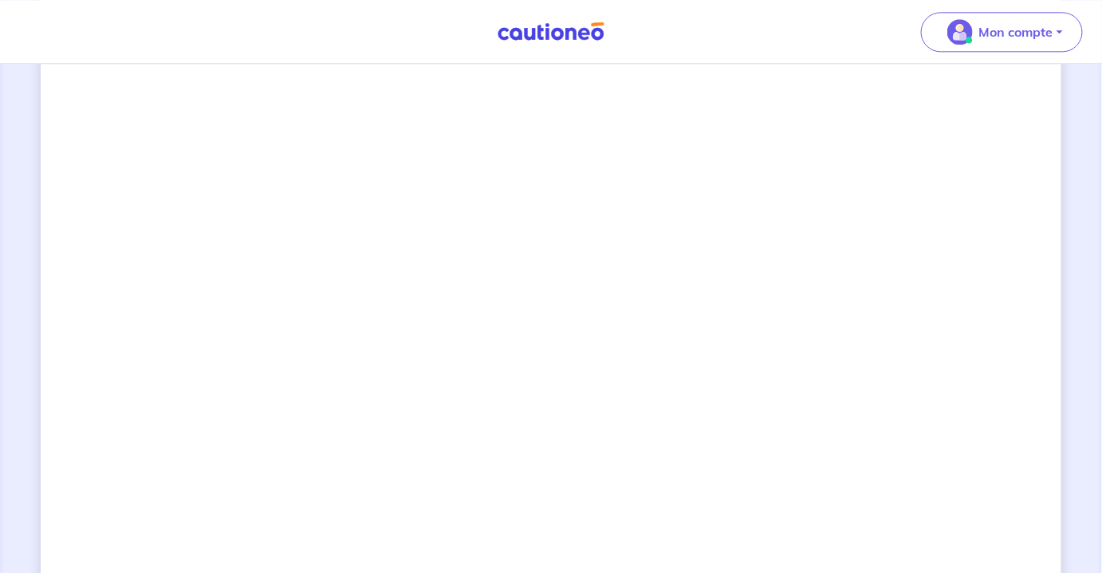
scroll to position [1206, 0]
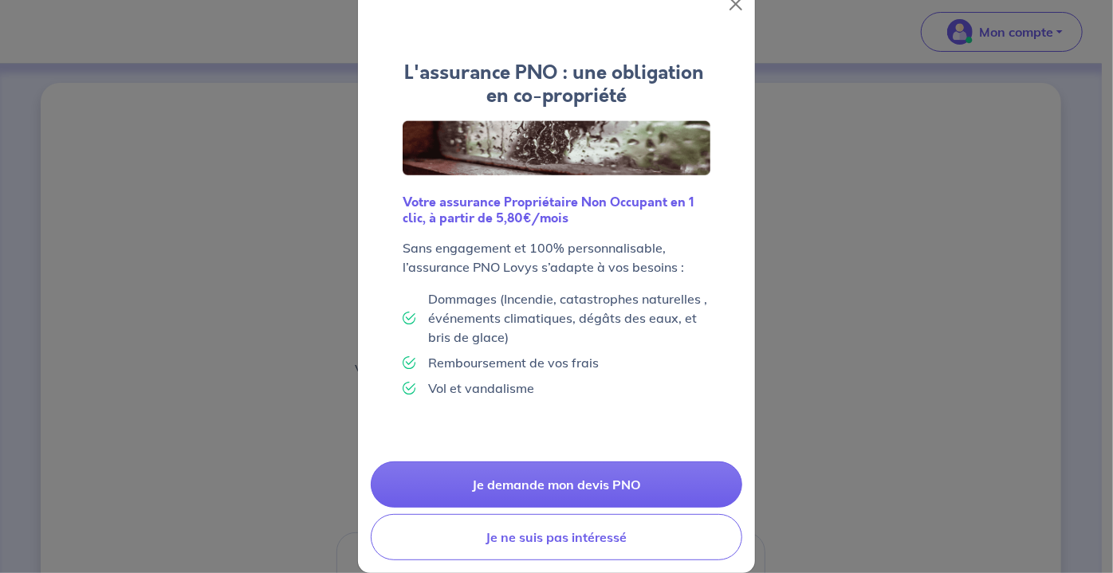
scroll to position [59, 0]
